Goal: Task Accomplishment & Management: Use online tool/utility

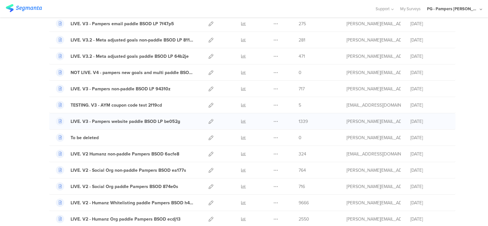
scroll to position [288, 0]
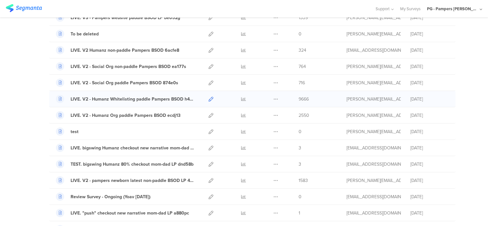
click at [210, 97] on icon at bounding box center [211, 99] width 5 height 5
click at [209, 113] on icon at bounding box center [211, 115] width 5 height 5
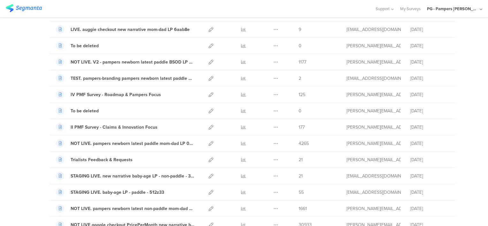
scroll to position [94, 0]
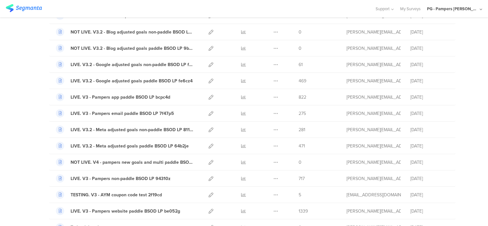
drag, startPoint x: 468, startPoint y: 198, endPoint x: 464, endPoint y: 73, distance: 124.4
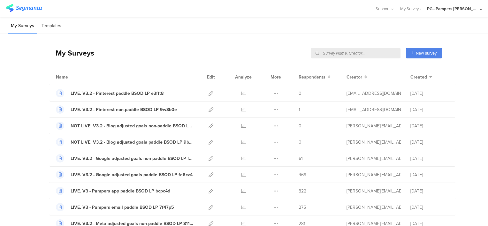
click at [379, 53] on input "text" at bounding box center [356, 53] width 90 height 11
type input "humanz"
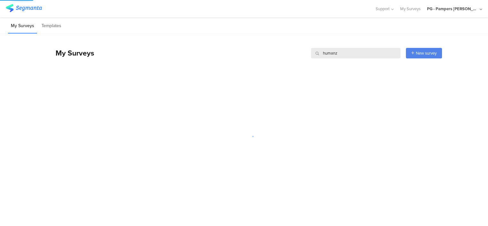
click at [343, 43] on div "My Surveys humanz humanz New survey Start from scratch Choose from templates" at bounding box center [245, 53] width 393 height 26
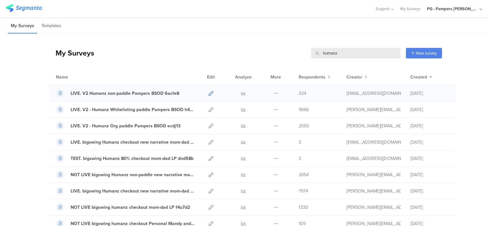
click at [209, 91] on icon at bounding box center [211, 93] width 5 height 5
click at [209, 142] on icon at bounding box center [211, 142] width 5 height 5
click at [340, 54] on input "humanz" at bounding box center [356, 53] width 90 height 11
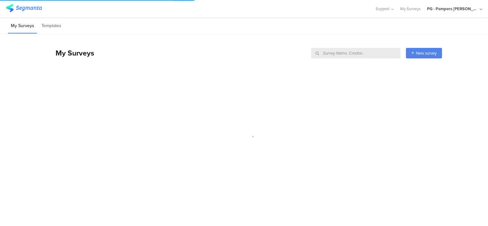
click at [335, 39] on div "My Surveys New survey Start from scratch Choose from templates" at bounding box center [245, 51] width 393 height 35
click at [479, 166] on div at bounding box center [244, 137] width 488 height 116
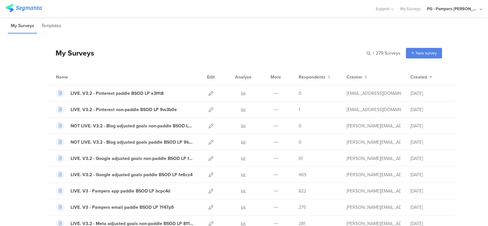
scroll to position [96, 0]
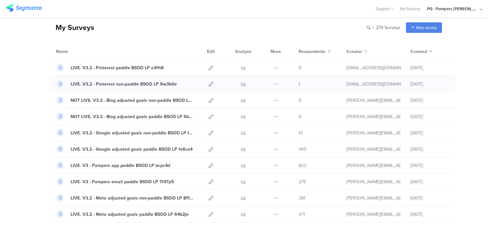
scroll to position [64, 0]
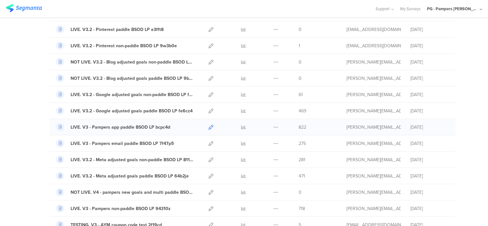
click at [209, 127] on icon at bounding box center [211, 127] width 5 height 5
click at [209, 142] on icon at bounding box center [211, 143] width 5 height 5
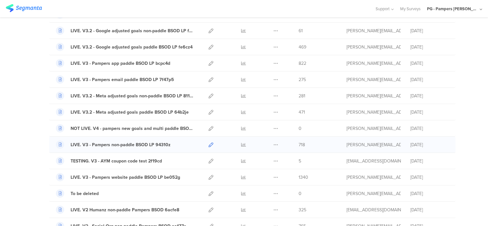
click at [209, 144] on icon at bounding box center [211, 145] width 5 height 5
click at [209, 177] on icon at bounding box center [211, 177] width 5 height 5
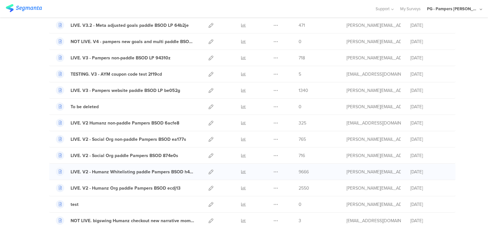
scroll to position [224, 0]
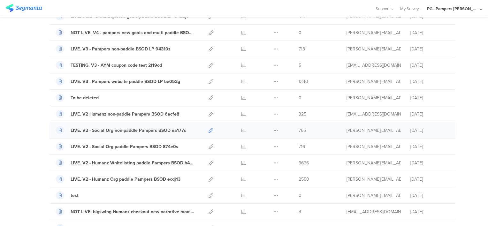
click at [209, 129] on icon at bounding box center [211, 130] width 5 height 5
click at [209, 145] on icon at bounding box center [211, 147] width 5 height 5
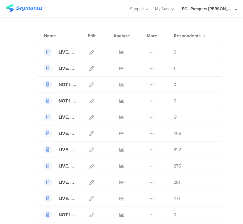
scroll to position [0, 0]
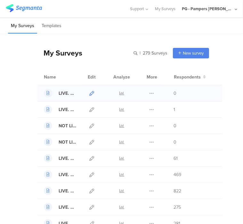
click at [89, 94] on icon at bounding box center [91, 93] width 5 height 5
click at [89, 108] on icon at bounding box center [91, 109] width 5 height 5
click at [90, 157] on icon at bounding box center [91, 158] width 5 height 5
click at [89, 176] on icon at bounding box center [91, 175] width 5 height 5
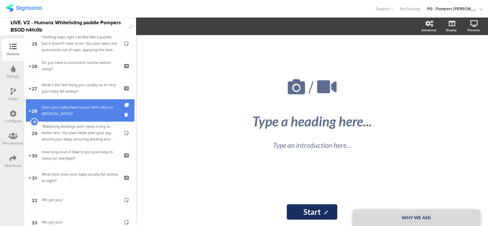
scroll to position [831, 0]
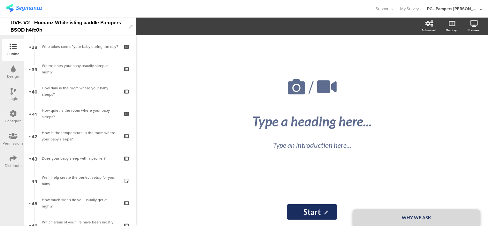
click at [58, 24] on div "LIVE. V2 - Humanz Whitelisting paddle Pampers BSOD h4fc0b" at bounding box center [68, 27] width 115 height 18
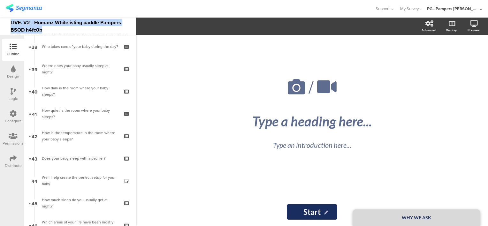
click at [58, 24] on div "LIVE. V2 - Humanz Whitelisting paddle Pampers BSOD h4fc0b" at bounding box center [68, 27] width 115 height 18
copy div "LIVE. V2 - Humanz Whitelisting paddle Pampers BSOD h4fc0b"
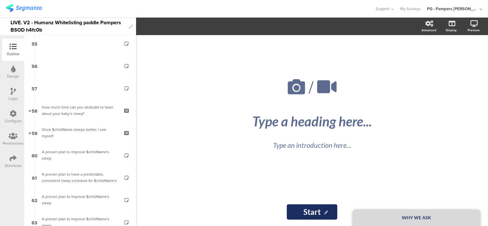
scroll to position [1326, 0]
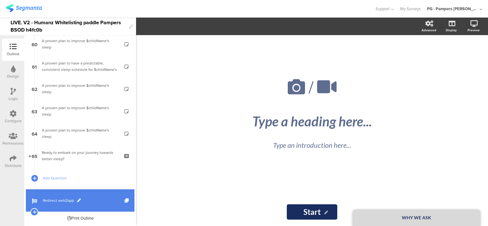
click at [93, 205] on link "Redirect web2app" at bounding box center [80, 201] width 109 height 22
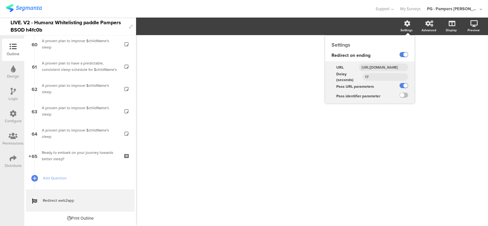
click at [378, 68] on input "https://smartsleepcoach.com/finalize-account?sessionId=$sessionId&childName=$ch…" at bounding box center [383, 68] width 49 height 8
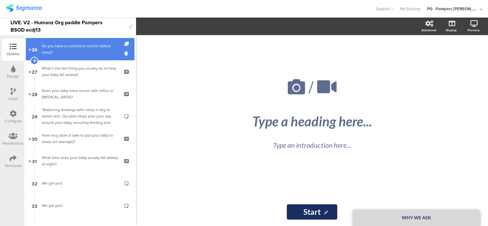
scroll to position [575, 0]
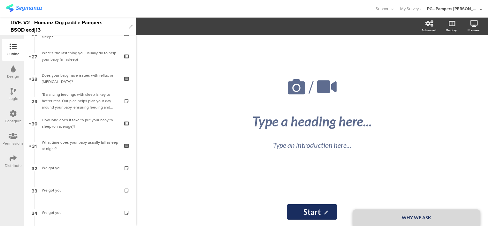
click at [37, 23] on div "LIVE. V2 - Humanz Org paddle Pampers BSOD ecdj13" at bounding box center [68, 27] width 115 height 18
copy div "LIVE. V2 - Humanz Org paddle Pampers BSOD ecdj13"
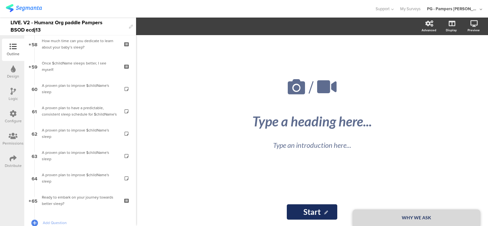
scroll to position [1326, 0]
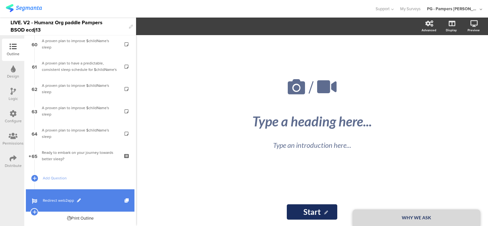
click at [99, 203] on span "Redirect web2app" at bounding box center [84, 201] width 82 height 6
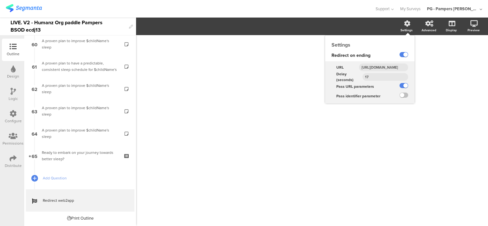
click at [375, 66] on input "https://smartsleepcoach.com/finalize-account?sessionId=$sessionId&childName=$ch…" at bounding box center [383, 68] width 49 height 8
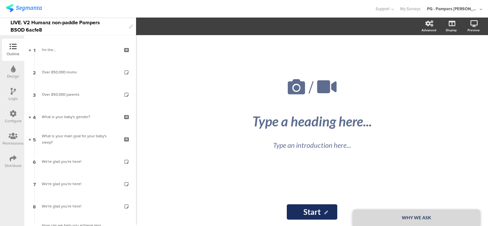
click at [85, 23] on div "LIVE. V2 Humanz non-paddle Pampers BSOD 6acfe8" at bounding box center [68, 27] width 115 height 18
copy div "LIVE. V2 Humanz non-paddle Pampers BSOD 6acfe8"
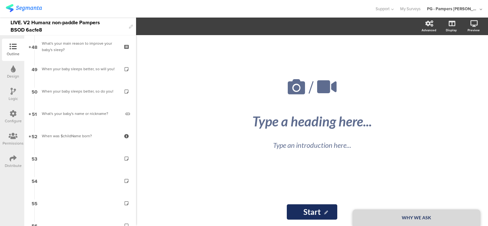
scroll to position [1326, 0]
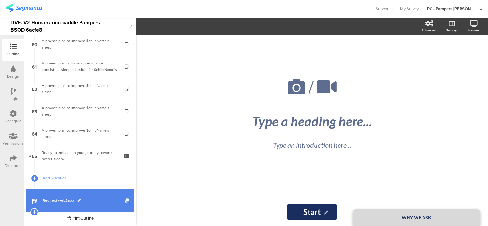
click at [87, 205] on link "Redirect web2app" at bounding box center [80, 201] width 109 height 22
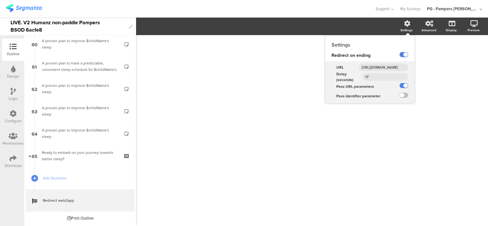
click at [385, 67] on input "https://smartsleepcoach.com/finalize-account?sessionId=$sessionId&childName=$ch…" at bounding box center [383, 68] width 49 height 8
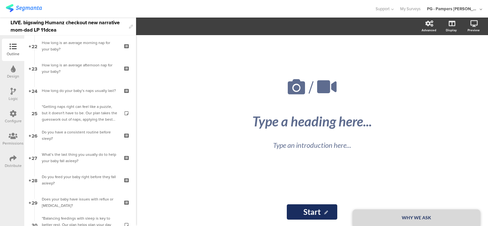
scroll to position [543, 0]
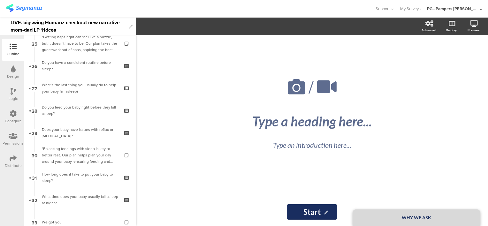
click at [13, 20] on div "LIVE. bigswing Humanz checkout new narrative mom-dad LP 11dcea" at bounding box center [68, 27] width 115 height 18
click at [90, 12] on div at bounding box center [187, 9] width 363 height 11
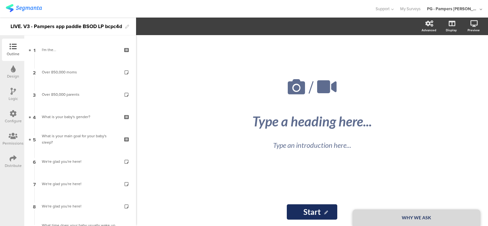
click at [66, 26] on div "LIVE. V3 - Pampers app paddle BSOD LP bcpc4d" at bounding box center [67, 26] width 112 height 10
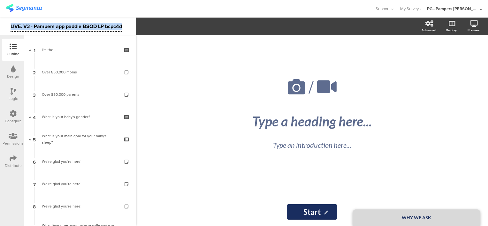
click at [66, 26] on div "LIVE. V3 - Pampers app paddle BSOD LP bcpc4d" at bounding box center [67, 26] width 112 height 10
copy div "LIVE. V3 - Pampers app paddle BSOD LP bcpc4d"
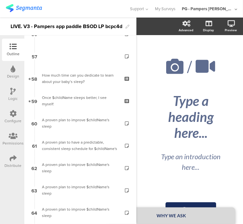
scroll to position [1373, 0]
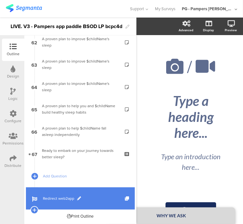
click at [96, 198] on span "Redirect web2app" at bounding box center [84, 199] width 82 height 6
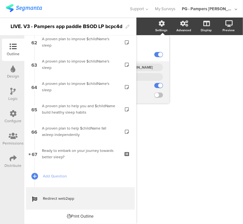
click at [145, 66] on input "[URL][DOMAIN_NAME]" at bounding box center [137, 68] width 49 height 8
click at [145, 66] on input "https://smartsleepcoach.com/finalize-account?sessionId=$sessionId&childName=$ch…" at bounding box center [137, 68] width 49 height 8
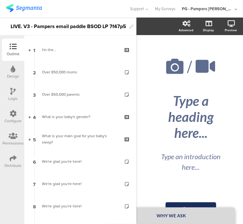
click at [55, 25] on div "LIVE. V3 - Pampers email paddle BSOD LP 7f47p5" at bounding box center [68, 26] width 115 height 10
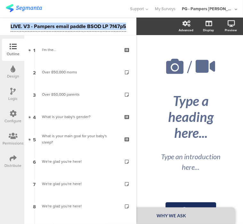
click at [55, 25] on div "LIVE. V3 - Pampers email paddle BSOD LP 7f47p5" at bounding box center [68, 26] width 115 height 10
copy div "LIVE. V3 - Pampers email paddle BSOD LP 7f47p5"
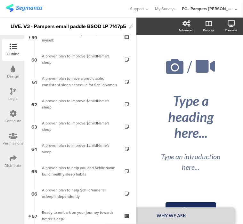
scroll to position [1373, 0]
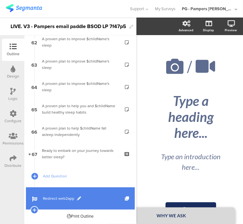
click at [114, 199] on span "Redirect web2app" at bounding box center [84, 199] width 82 height 6
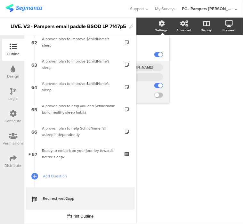
click at [147, 67] on input "https://smartsleepcoach.com/finalize-account?sessionId=$sessionId&childName=$ch…" at bounding box center [137, 68] width 49 height 8
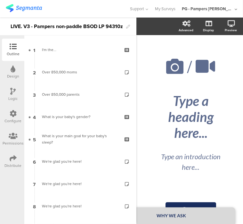
click at [63, 26] on div "LIVE. V3 - Pampers non-paddle BSOD LP 94310z" at bounding box center [67, 26] width 112 height 10
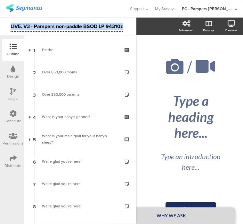
click at [63, 26] on div "LIVE. V3 - Pampers non-paddle BSOD LP 94310z" at bounding box center [67, 26] width 112 height 10
copy div "LIVE. V3 - Pampers non-paddle BSOD LP 94310z"
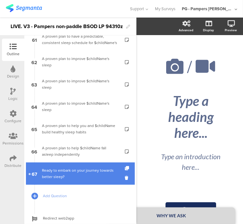
scroll to position [1373, 0]
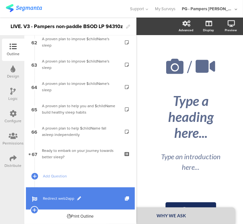
click at [106, 199] on span "Redirect web2app" at bounding box center [84, 199] width 82 height 6
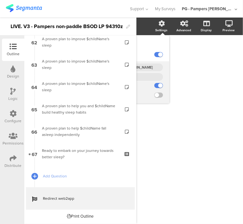
click at [146, 67] on input "https://smartsleepcoach.com/finalize-account?sessionId=$sessionId&childName=$ch…" at bounding box center [137, 68] width 49 height 8
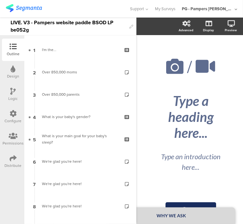
click at [65, 23] on div "LIVE. V3 - Pampers website paddle BSOD LP be052g" at bounding box center [68, 27] width 115 height 18
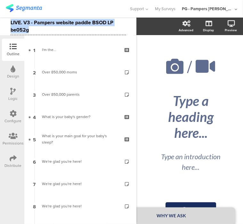
click at [65, 23] on div "LIVE. V3 - Pampers website paddle BSOD LP be052g" at bounding box center [68, 27] width 115 height 18
copy div "LIVE. V3 - Pampers website paddle BSOD LP be052g"
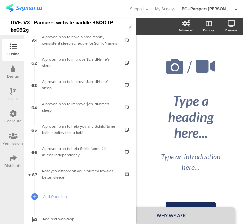
scroll to position [1373, 0]
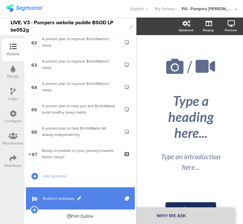
click at [100, 197] on span "Redirect web2app" at bounding box center [84, 199] width 82 height 6
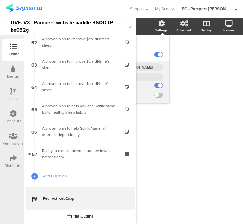
click at [149, 68] on input "[URL][DOMAIN_NAME]" at bounding box center [137, 68] width 49 height 8
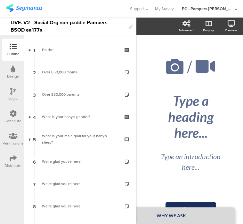
click at [23, 26] on div "LIVE. V2 - Social Org non-paddle Pampers BSOD ea177s" at bounding box center [68, 27] width 115 height 18
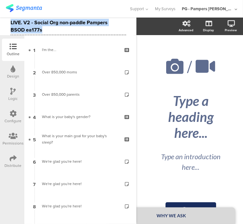
click at [23, 26] on div "LIVE. V2 - Social Org non-paddle Pampers BSOD ea177s" at bounding box center [68, 27] width 115 height 18
copy div "LIVE. V2 - Social Org non-paddle Pampers BSOD ea177s"
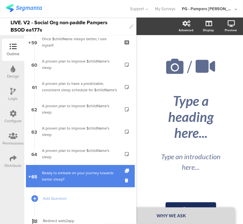
scroll to position [1328, 0]
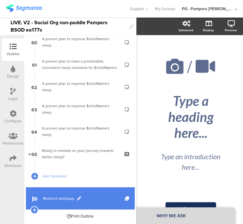
click at [98, 197] on span "Redirect web2app" at bounding box center [84, 199] width 82 height 6
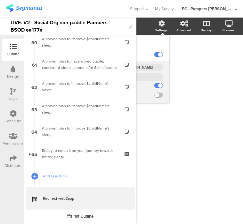
click at [153, 68] on input "https://smartsleepcoach.com/finalize-account?sessionId=$sessionId&childName=$ch…" at bounding box center [137, 68] width 49 height 8
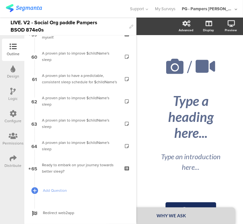
scroll to position [1328, 0]
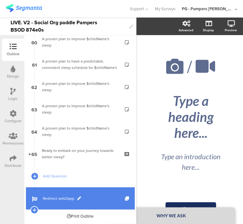
click at [90, 199] on span "Redirect web2app" at bounding box center [84, 199] width 82 height 6
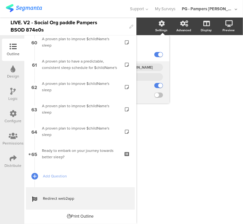
click at [147, 66] on input "[URL][DOMAIN_NAME]" at bounding box center [137, 68] width 49 height 8
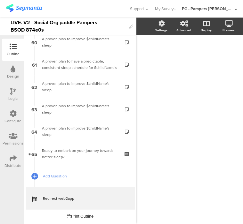
click at [56, 22] on div "LIVE. V2 - Social Org paddle Pampers BSOD 874e0s" at bounding box center [68, 27] width 115 height 18
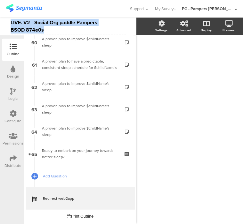
click at [56, 22] on div "LIVE. V2 - Social Org paddle Pampers BSOD 874e0s" at bounding box center [68, 27] width 115 height 18
copy div "LIVE. V2 - Social Org paddle Pampers BSOD 874e0s"
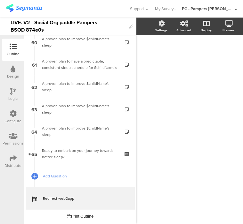
click at [66, 26] on div "LIVE. V2 - Social Org paddle Pampers BSOD 874e0s" at bounding box center [68, 27] width 115 height 18
click at [48, 26] on div "LIVE. V2 - Social Org paddle Pampers BSOD 874e0s" at bounding box center [68, 27] width 115 height 18
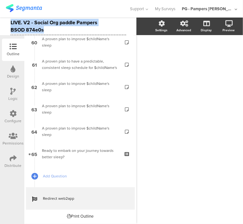
click at [48, 26] on div "LIVE. V2 - Social Org paddle Pampers BSOD 874e0s" at bounding box center [68, 27] width 115 height 18
copy div "LIVE. V2 - Social Org paddle Pampers BSOD 874e0s"
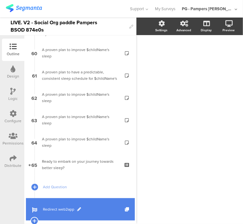
scroll to position [1328, 0]
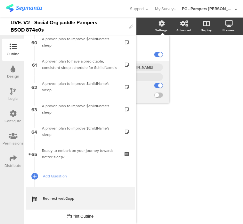
click at [150, 66] on input "[URL][DOMAIN_NAME]" at bounding box center [137, 68] width 49 height 8
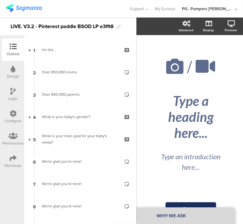
click at [69, 27] on div "LIVE. V3.2 - Pinterest paddle BSOD LP e3fft8" at bounding box center [62, 26] width 103 height 10
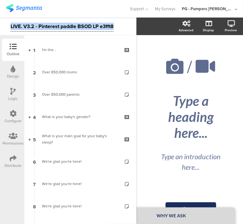
click at [69, 27] on div "LIVE. V3.2 - Pinterest paddle BSOD LP e3fft8" at bounding box center [62, 26] width 103 height 10
copy div "LIVE. V3.2 - Pinterest paddle BSOD LP e3fft8"
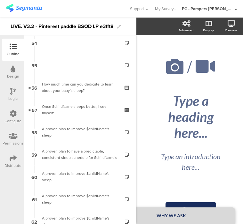
scroll to position [1283, 0]
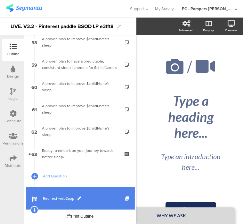
click at [96, 203] on link "Redirect web2app" at bounding box center [80, 199] width 109 height 22
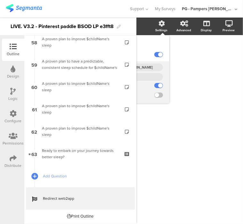
click at [148, 66] on input "https://smartsleepcoach.com/finalize-account?sessionId=$sessionId&childName=$ch…" at bounding box center [137, 68] width 49 height 8
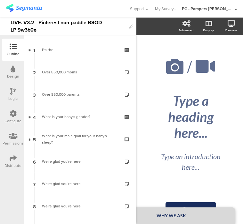
click at [66, 23] on div "LIVE. V3.2 - Pinterest non-paddle BSOD LP 9w3b0e" at bounding box center [68, 27] width 115 height 18
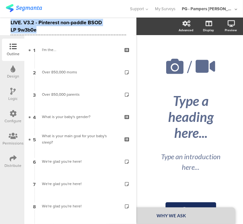
click at [66, 23] on div "LIVE. V3.2 - Pinterest non-paddle BSOD LP 9w3b0e" at bounding box center [68, 27] width 115 height 18
copy div "LIVE. V3.2 - Pinterest non-paddle BSOD LP 9w3b0e"
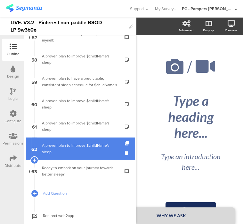
scroll to position [1283, 0]
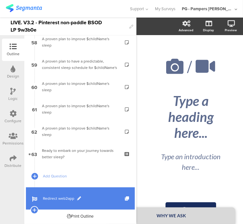
click at [98, 201] on span "Redirect web2app" at bounding box center [84, 199] width 82 height 6
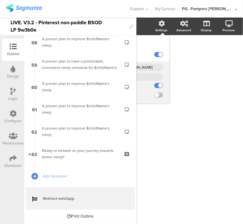
click at [147, 66] on input "https://smartsleepcoach.com/finalize-account?sessionId=$sessionId&childName=$ch…" at bounding box center [137, 68] width 49 height 8
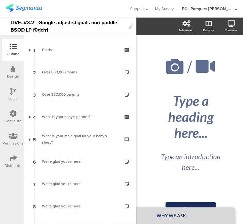
click at [54, 26] on div "LIVE. V3.2 - Google adjusted goals non-paddle BSOD LP f0dch1" at bounding box center [68, 27] width 115 height 18
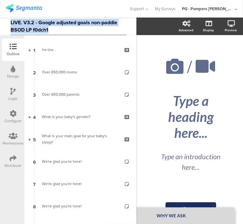
click at [54, 26] on div "LIVE. V3.2 - Google adjusted goals non-paddle BSOD LP f0dch1" at bounding box center [68, 27] width 115 height 18
copy div "LIVE. V3.2 - Google adjusted goals non-paddle BSOD LP f0dch1"
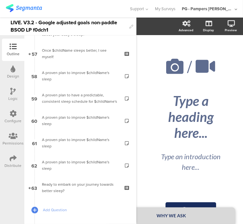
scroll to position [1283, 0]
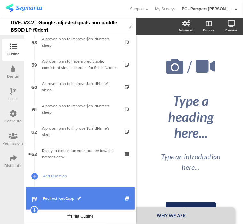
click at [96, 199] on span "Redirect web2app" at bounding box center [84, 199] width 82 height 6
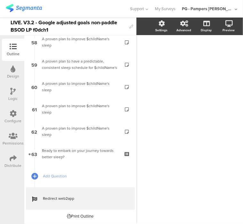
click at [88, 24] on div "LIVE. V3.2 - Google adjusted goals non-paddle BSOD LP f0dch1" at bounding box center [68, 27] width 115 height 18
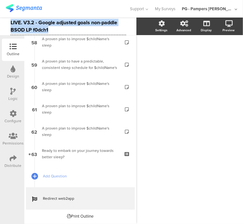
click at [88, 24] on div "LIVE. V3.2 - Google adjusted goals non-paddle BSOD LP f0dch1" at bounding box center [68, 27] width 115 height 18
copy div "LIVE. V3.2 - Google adjusted goals non-paddle BSOD LP f0dch1"
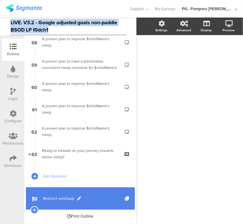
click at [98, 200] on span "Redirect web2app" at bounding box center [84, 199] width 82 height 6
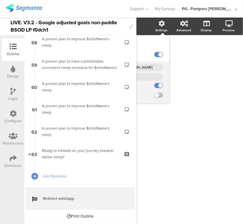
click at [152, 69] on input "https://smartsleepcoach.com/finalize-account?sessionId=$sessionId&childName=$ch…" at bounding box center [137, 68] width 49 height 8
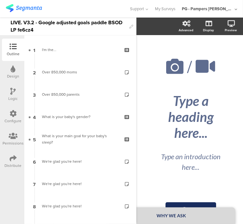
click at [72, 25] on div "LIVE. V3.2 - Google adjusted goals paddle BSOD LP fe6cz4" at bounding box center [68, 27] width 115 height 18
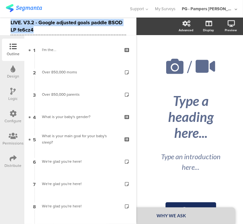
click at [72, 25] on div "LIVE. V3.2 - Google adjusted goals paddle BSOD LP fe6cz4" at bounding box center [68, 27] width 115 height 18
copy div "LIVE. V3.2 - Google adjusted goals paddle BSOD LP fe6cz4"
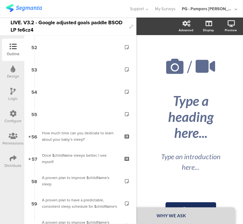
scroll to position [1283, 0]
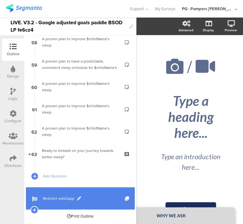
click at [98, 198] on span "Redirect web2app" at bounding box center [84, 199] width 82 height 6
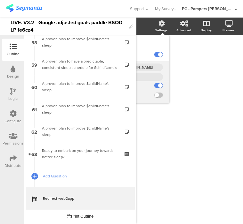
click at [150, 68] on input "[URL][DOMAIN_NAME]" at bounding box center [137, 68] width 49 height 8
